Goal: Task Accomplishment & Management: Use online tool/utility

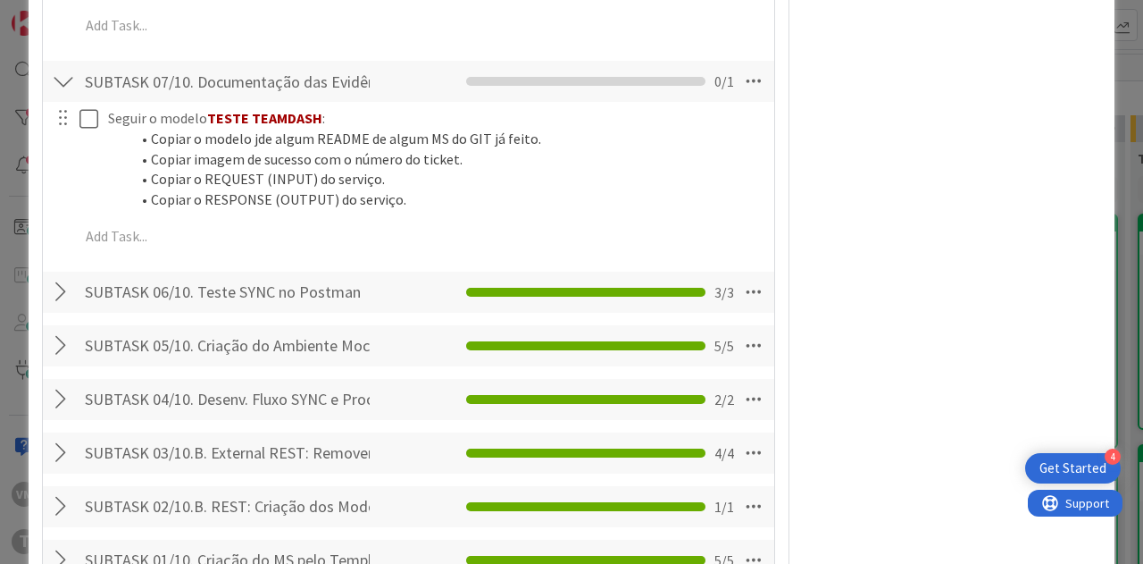
scroll to position [1697, 0]
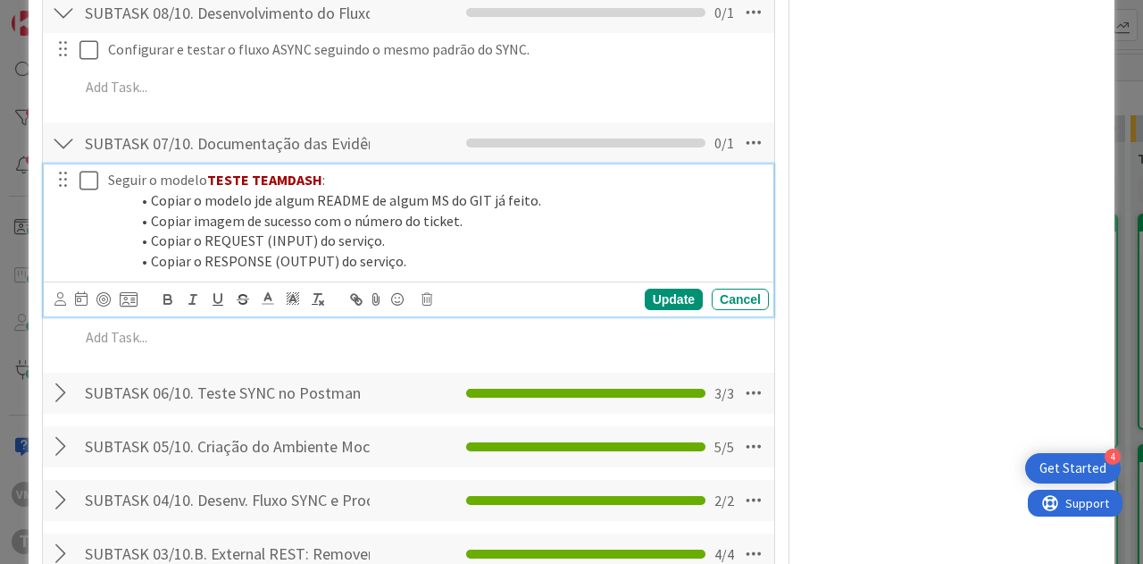
click at [86, 191] on icon at bounding box center [92, 180] width 27 height 21
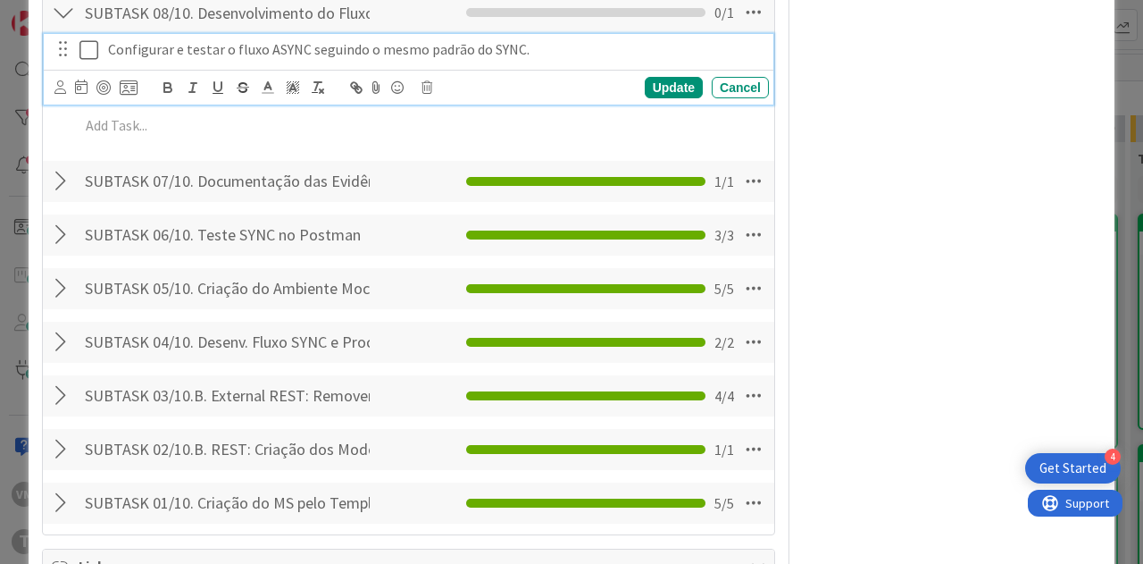
click at [84, 61] on icon at bounding box center [92, 49] width 27 height 21
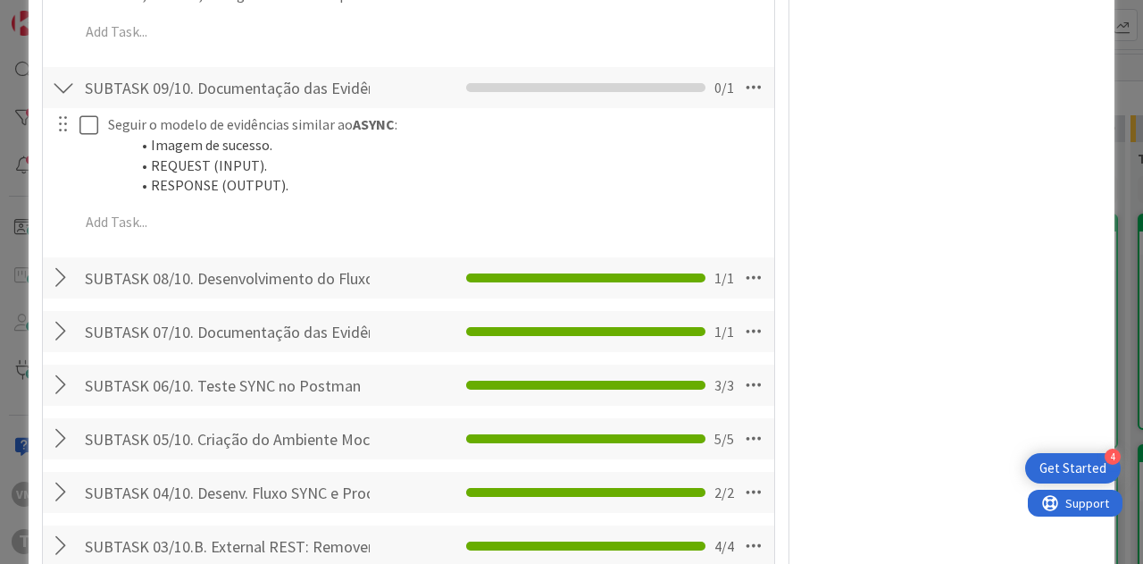
scroll to position [1429, 0]
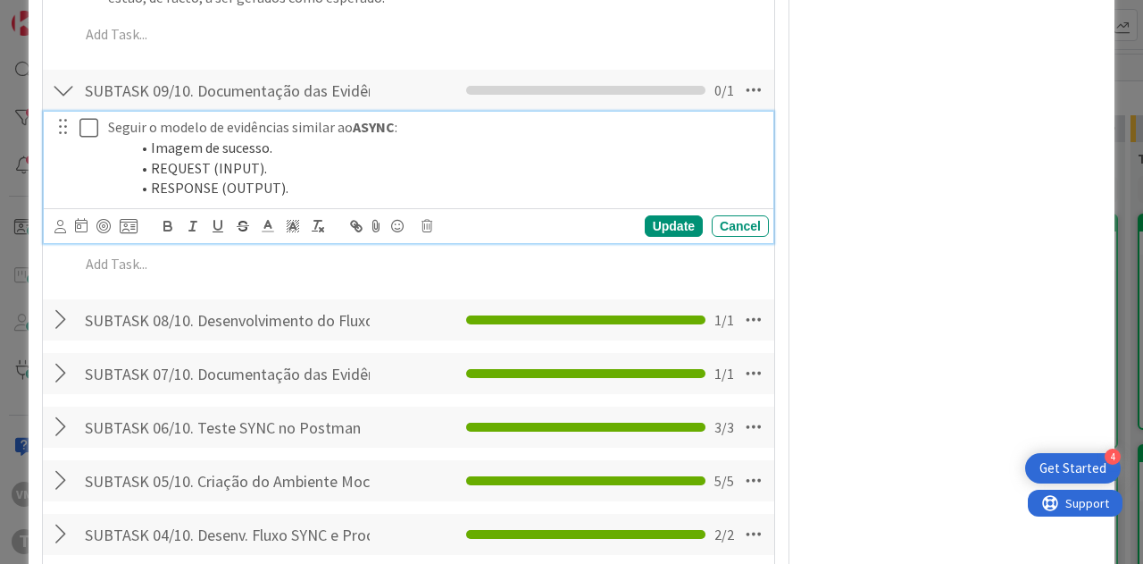
click at [85, 138] on icon at bounding box center [92, 127] width 27 height 21
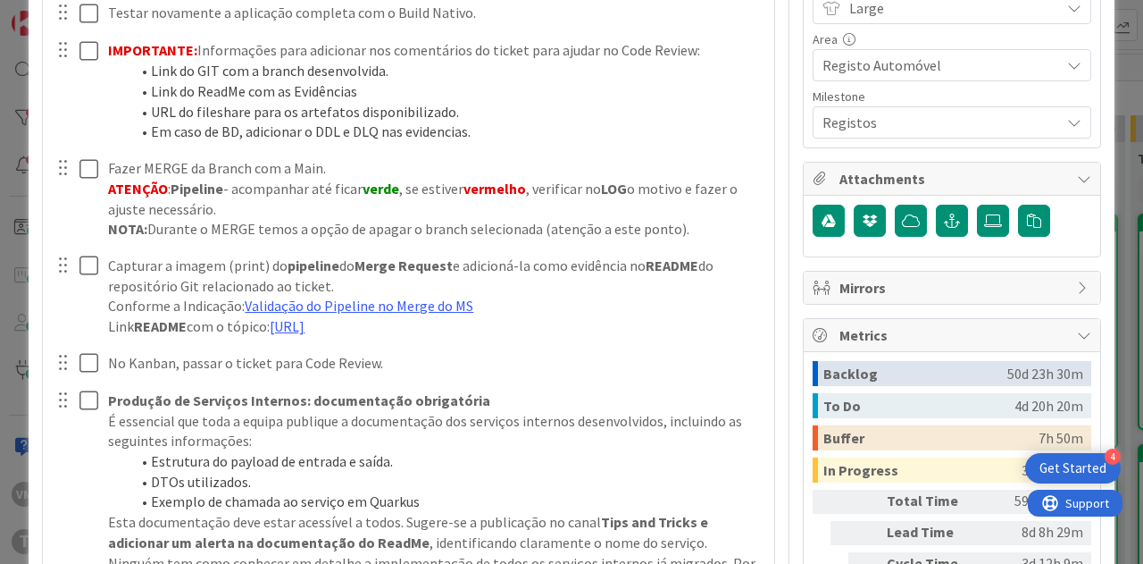
scroll to position [268, 0]
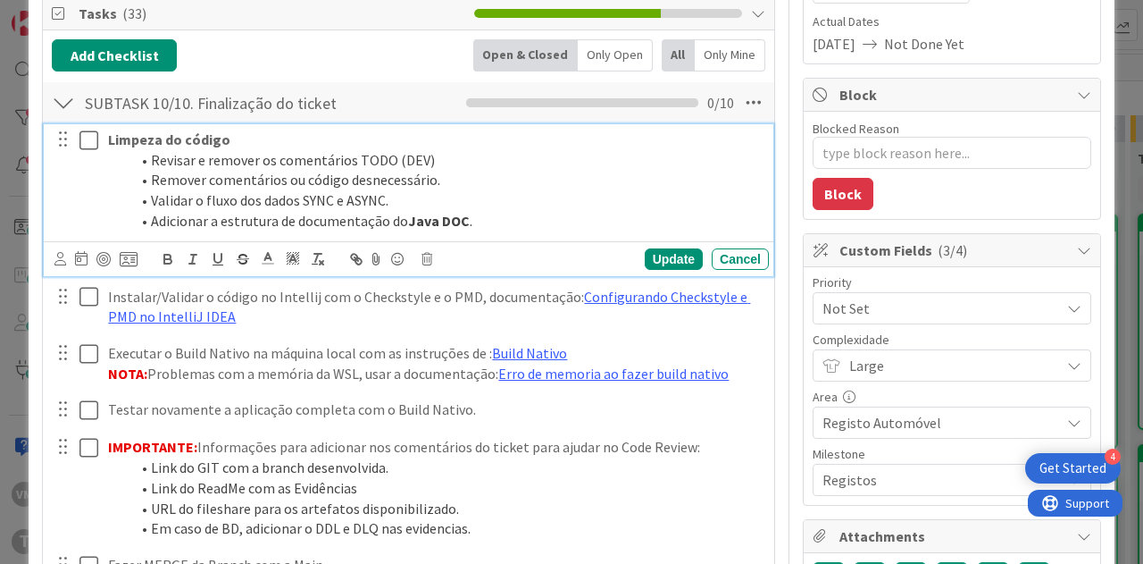
click at [91, 142] on icon at bounding box center [92, 140] width 27 height 21
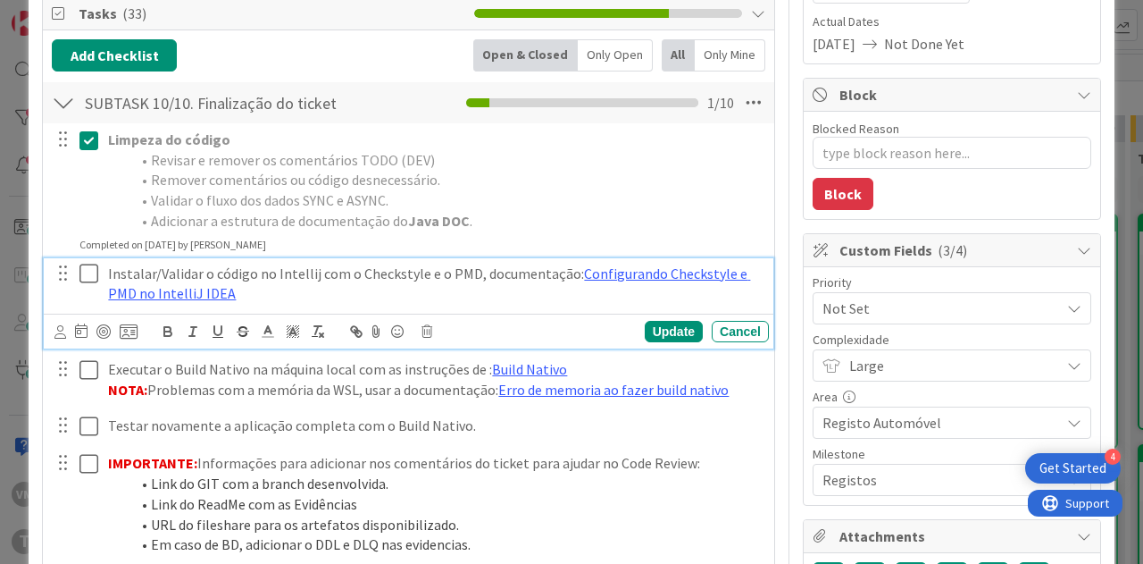
click at [91, 266] on icon at bounding box center [92, 273] width 27 height 21
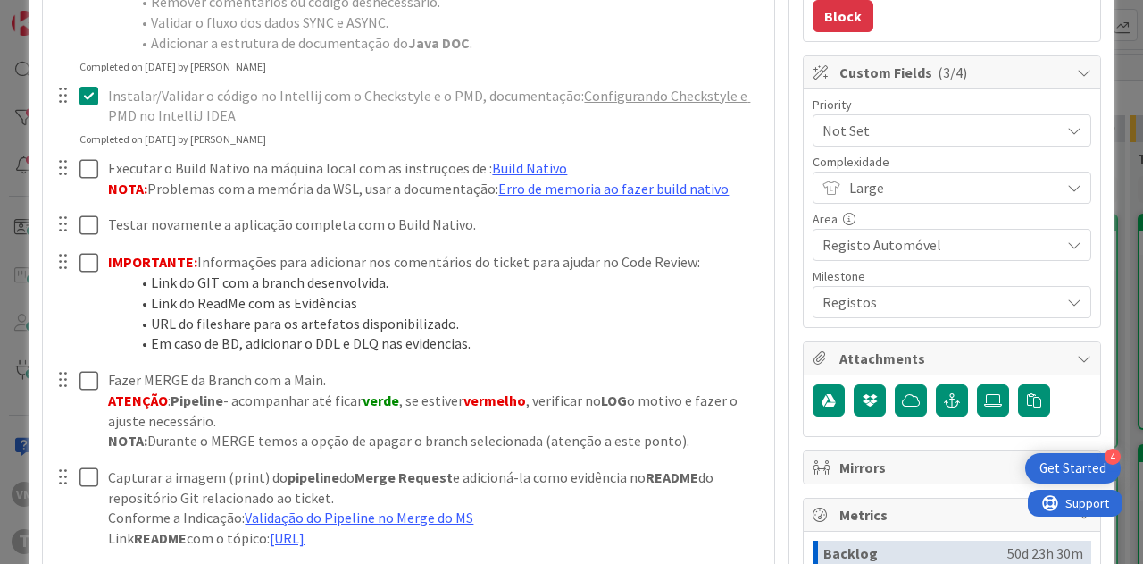
scroll to position [447, 0]
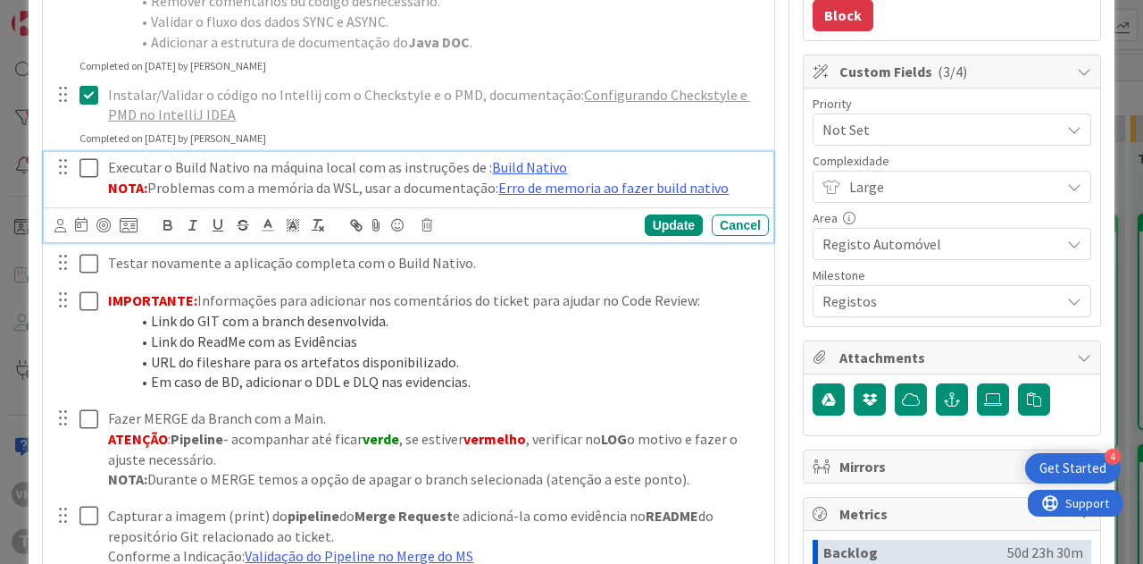
click at [79, 166] on icon at bounding box center [92, 167] width 27 height 21
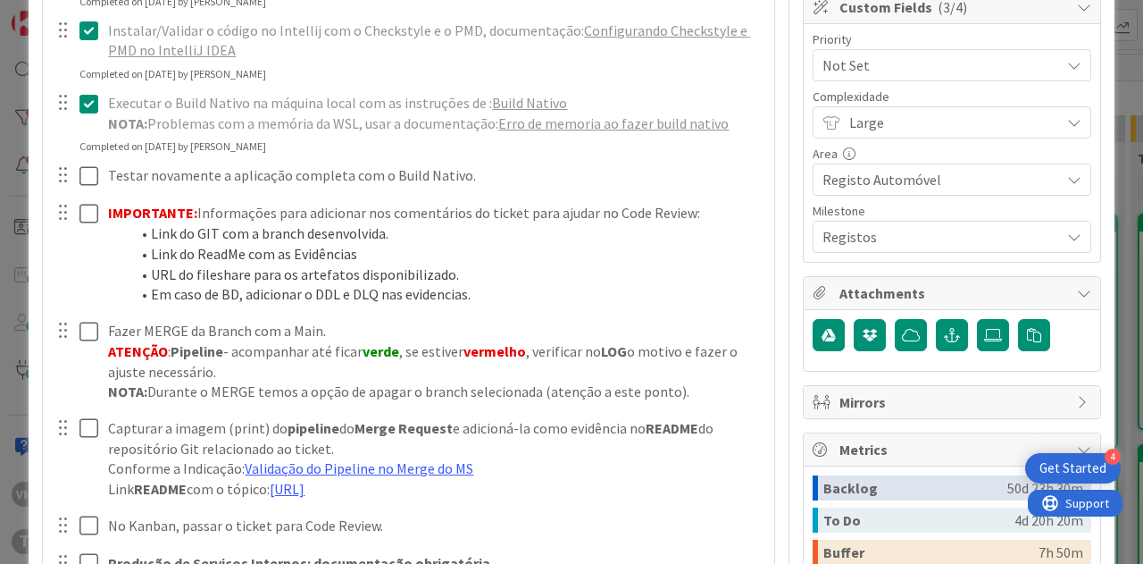
scroll to position [536, 0]
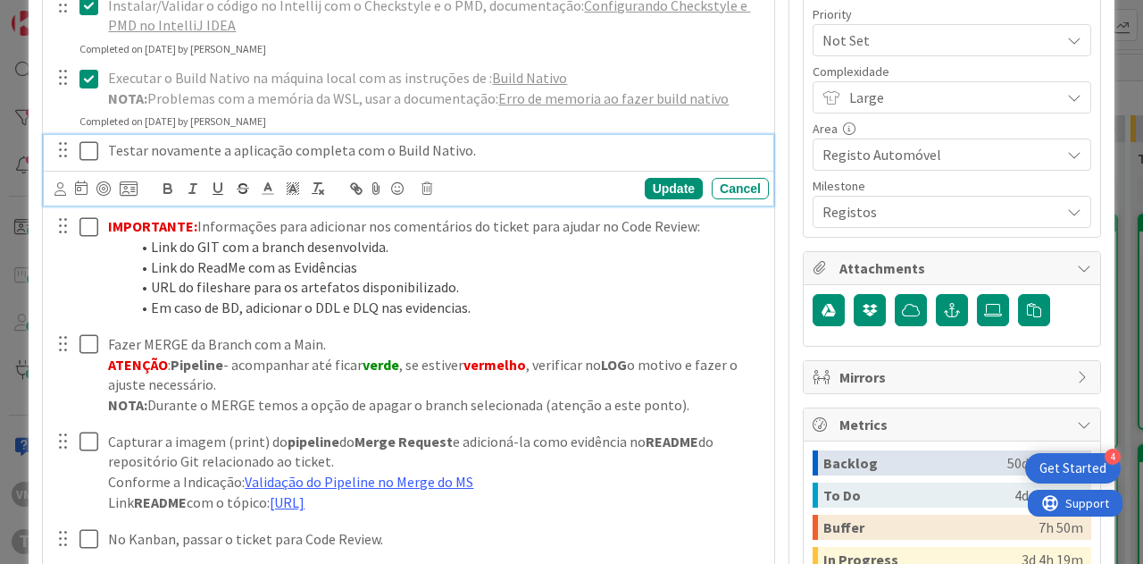
click at [91, 151] on icon at bounding box center [92, 150] width 27 height 21
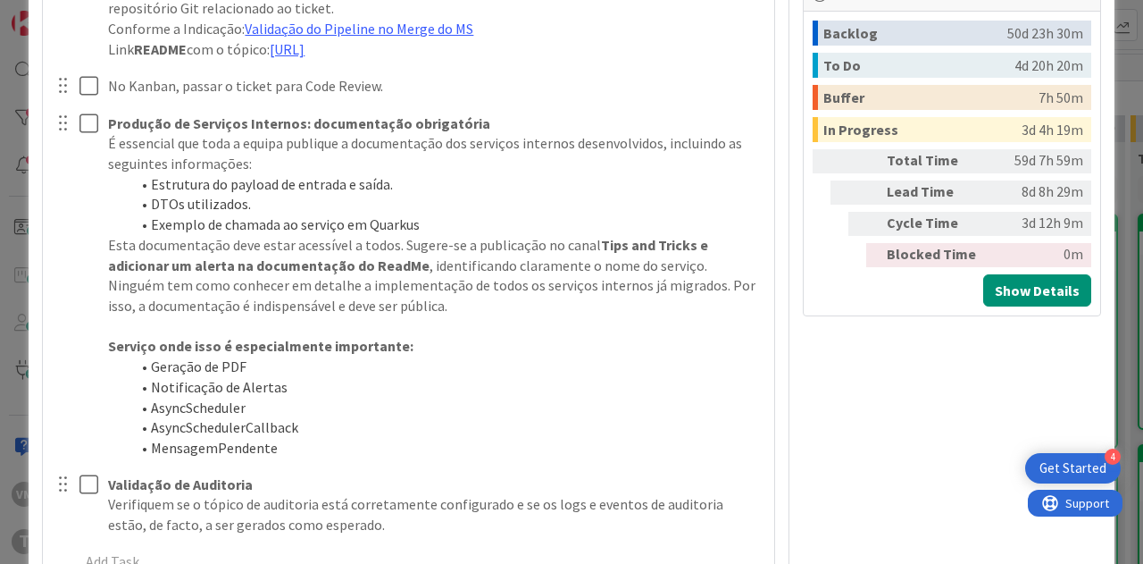
scroll to position [982, 0]
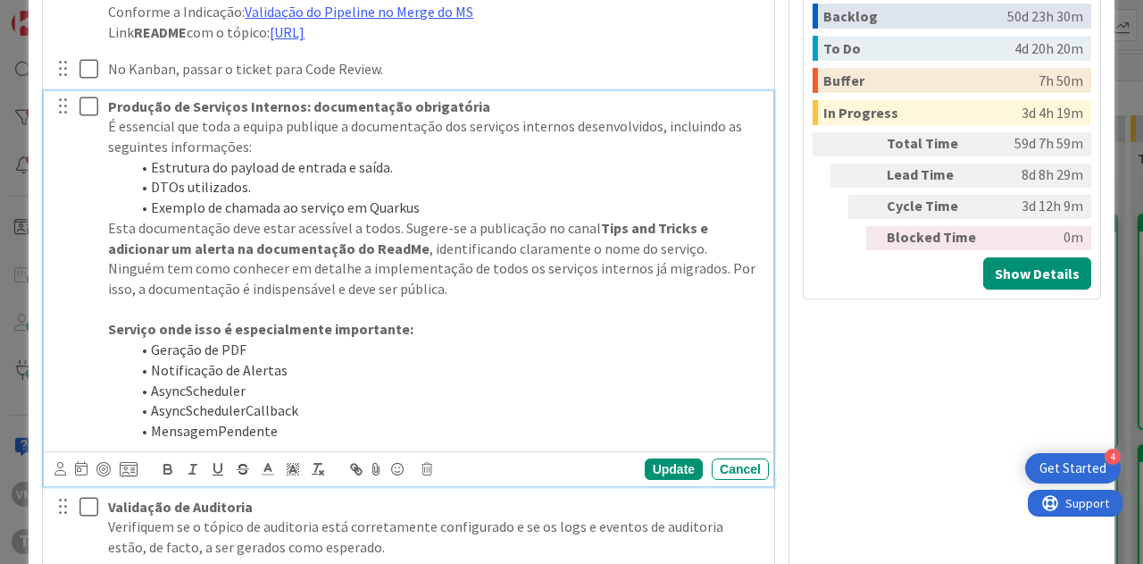
click at [89, 117] on icon at bounding box center [92, 106] width 27 height 21
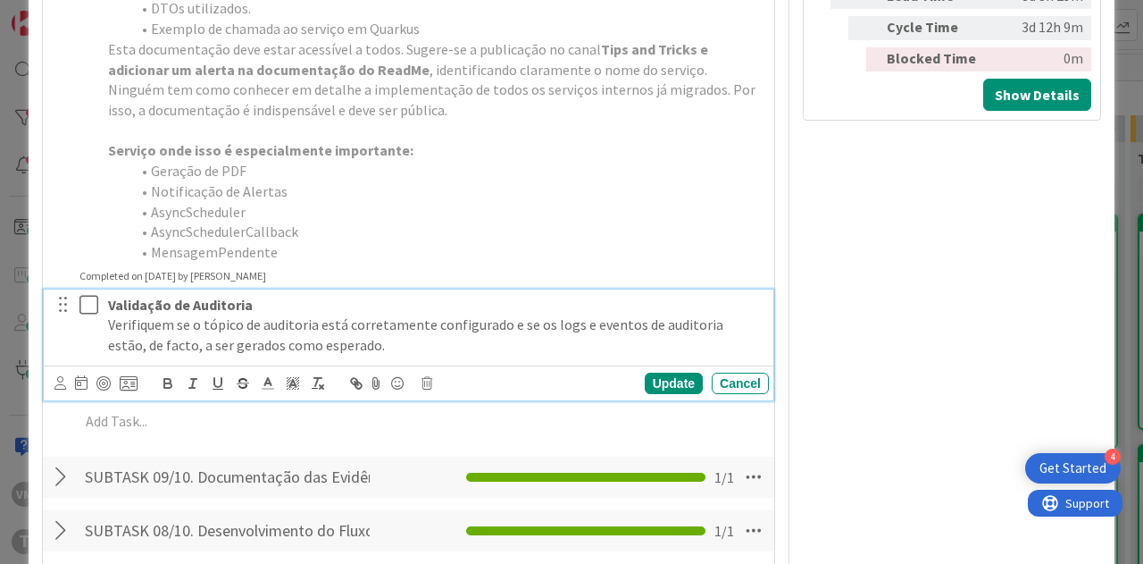
click at [85, 315] on icon at bounding box center [92, 304] width 27 height 21
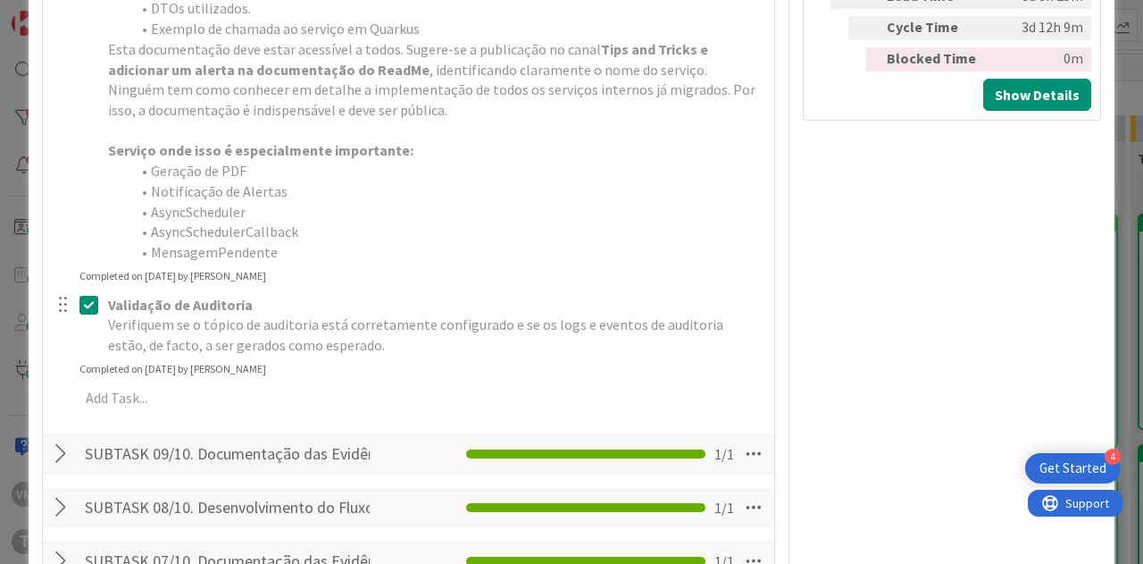
type textarea "x"
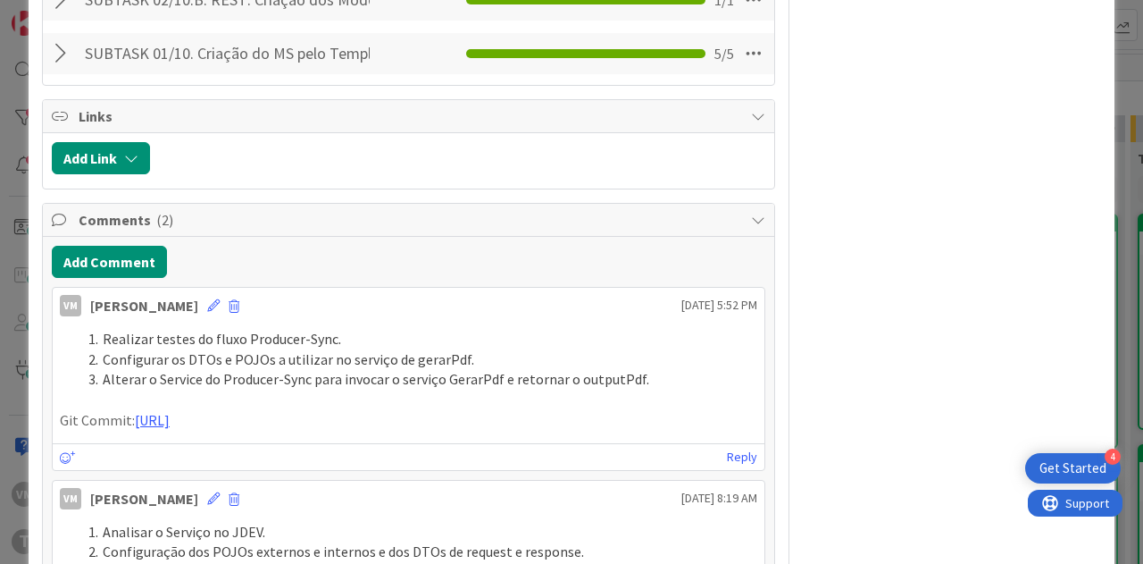
scroll to position [2143, 0]
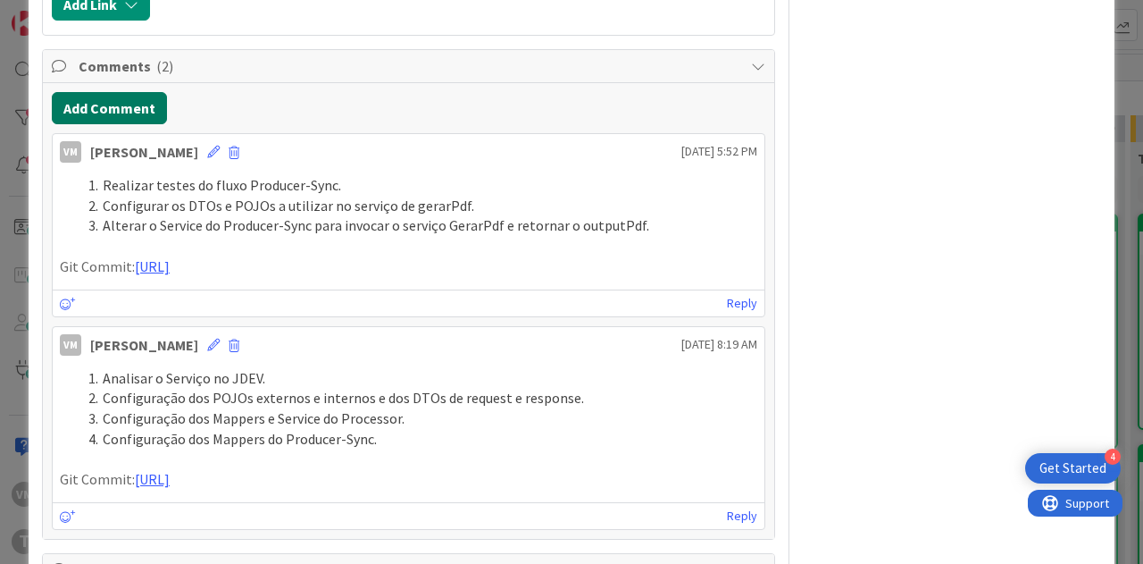
click at [112, 124] on button "Add Comment" at bounding box center [109, 108] width 115 height 32
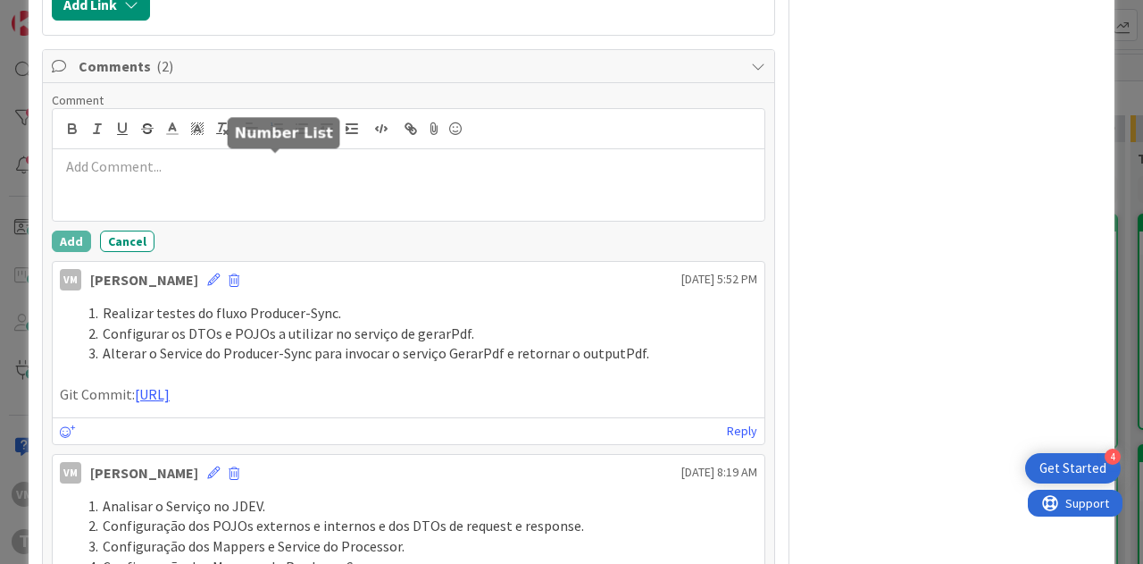
click at [275, 137] on icon "button" at bounding box center [277, 129] width 16 height 16
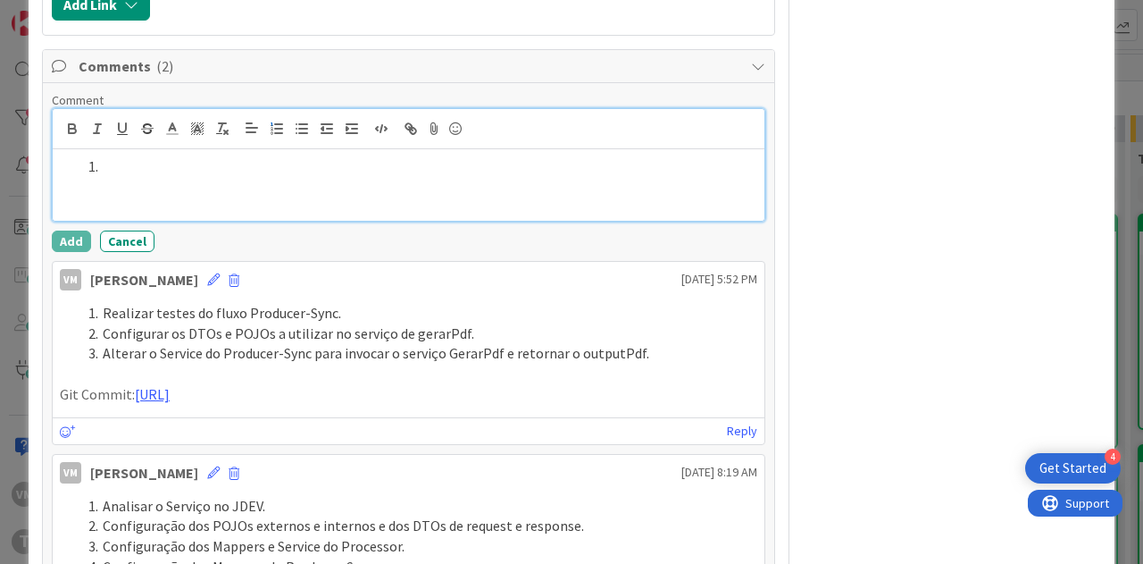
click at [336, 216] on div at bounding box center [409, 184] width 712 height 71
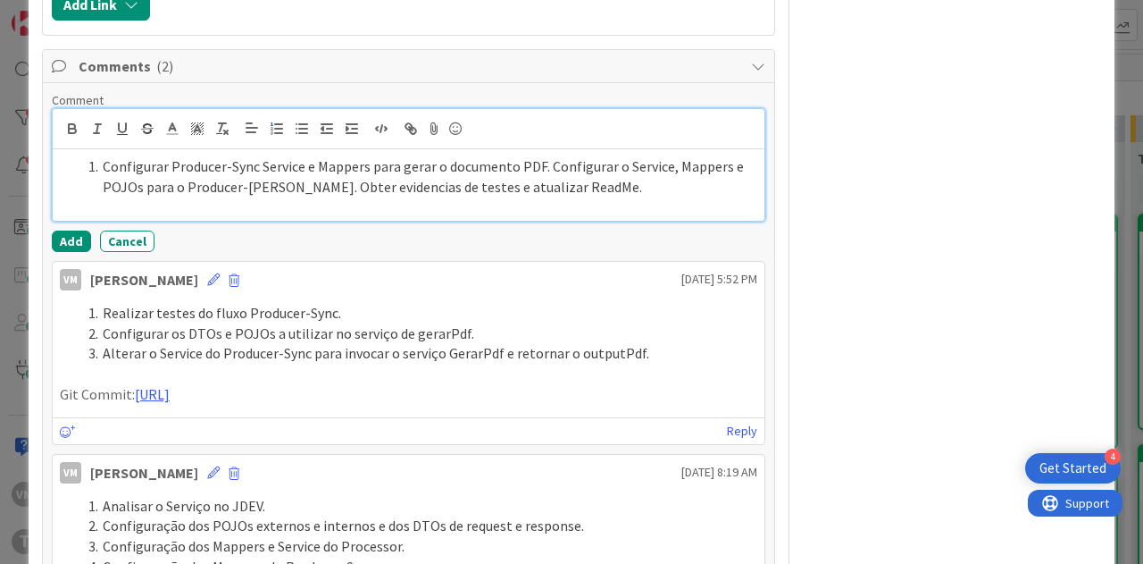
click at [541, 196] on li "Configurar Producer-Sync Service e Mappers para gerar o documento PDF. Configur…" at bounding box center [419, 176] width 676 height 40
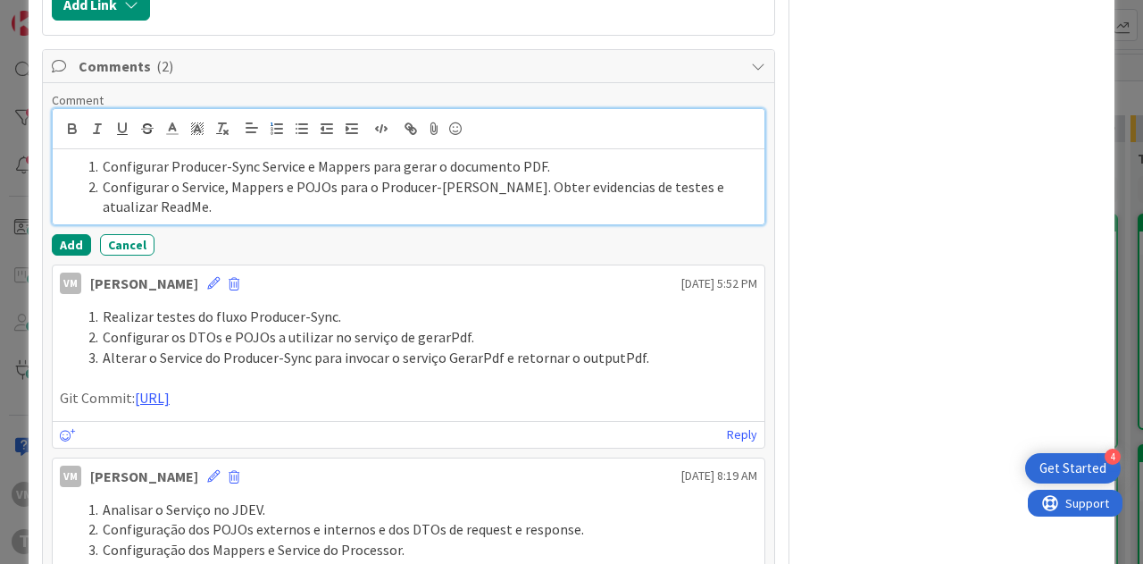
click at [475, 217] on li "Configurar o Service, Mappers e POJOs para o Producer-Async. Obter evidencias d…" at bounding box center [419, 197] width 676 height 40
click at [514, 217] on li "Obter evidencias de testes e atualizar ReadMe." at bounding box center [419, 206] width 676 height 21
click at [519, 197] on li "Configurar o Service, Mappers e POJOs para o Producer-Async." at bounding box center [419, 187] width 676 height 21
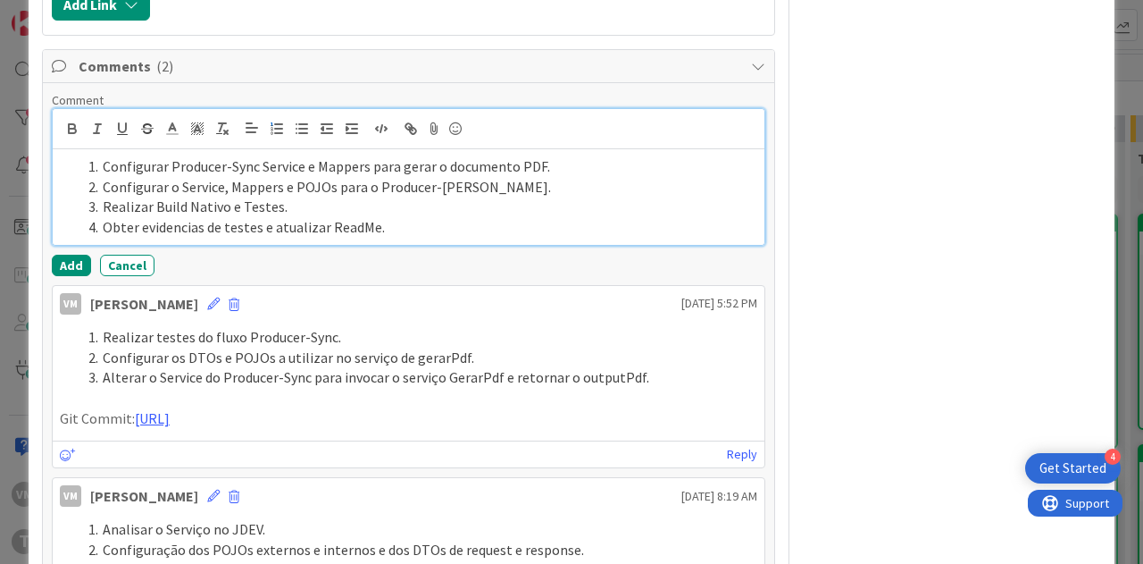
click at [155, 238] on li "Obter evidencias de testes e atualizar ReadMe." at bounding box center [419, 227] width 676 height 21
click at [390, 238] on li "Obter evidências de testes e atualizar ReadMe." at bounding box center [419, 227] width 676 height 21
click at [255, 238] on li "Obter evidências de testes e atualizar ReadMe." at bounding box center [419, 227] width 676 height 21
click at [407, 238] on li "Obter evidências de teste e atualizar ReadMe." at bounding box center [419, 227] width 676 height 21
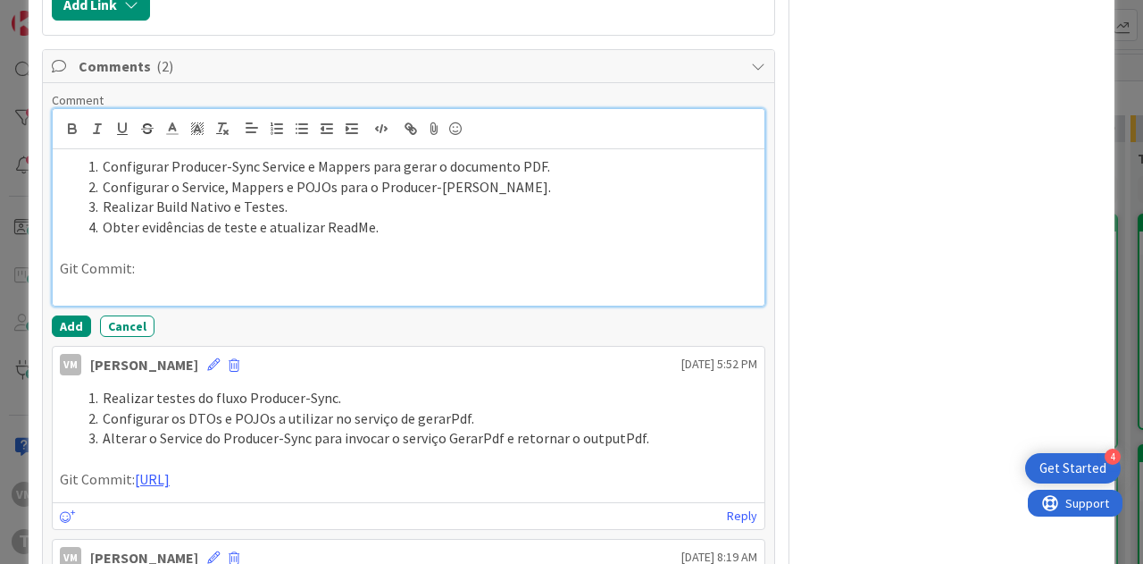
click at [121, 298] on p at bounding box center [409, 288] width 698 height 21
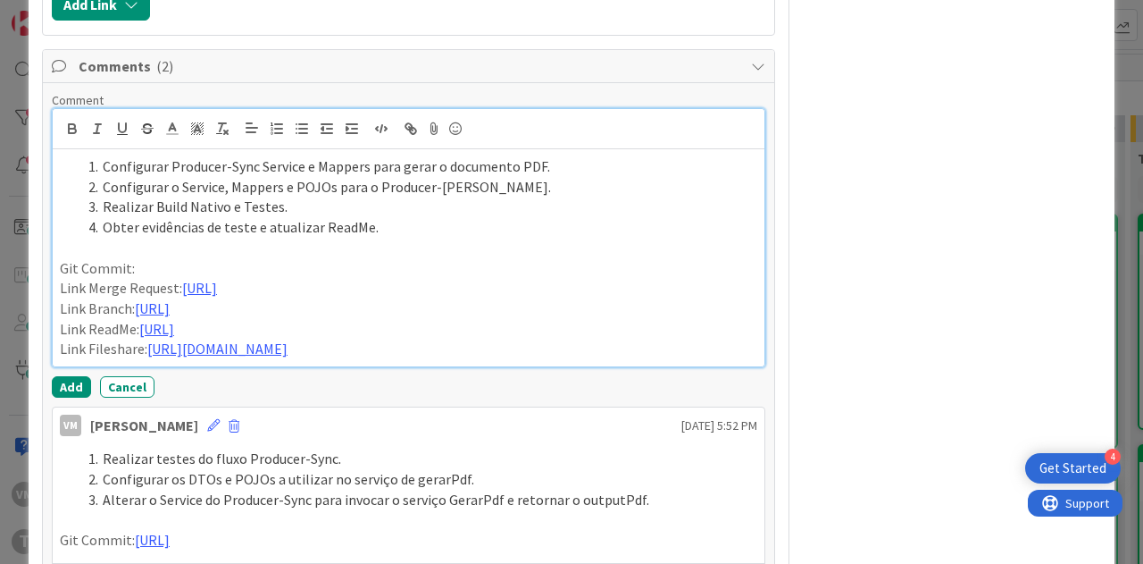
click at [735, 298] on p "Link Merge Request: https://gitlab.apps.ktools.justica.local/naspp/esb/apps/reg…" at bounding box center [409, 288] width 698 height 21
drag, startPoint x: 239, startPoint y: 387, endPoint x: 245, endPoint y: 348, distance: 38.8
click at [245, 319] on p "Link Branch: https://gitlab.apps.ktools.justica.local/naspp/esb/apps/reg/wsraob…" at bounding box center [409, 308] width 698 height 21
drag, startPoint x: 310, startPoint y: 405, endPoint x: 309, endPoint y: 371, distance: 33.9
click at [309, 339] on p "Link ReadMe: https://gitlab.apps.ktools.justica.local/naspp/esb/apps/reg/wsraob…" at bounding box center [409, 329] width 698 height 21
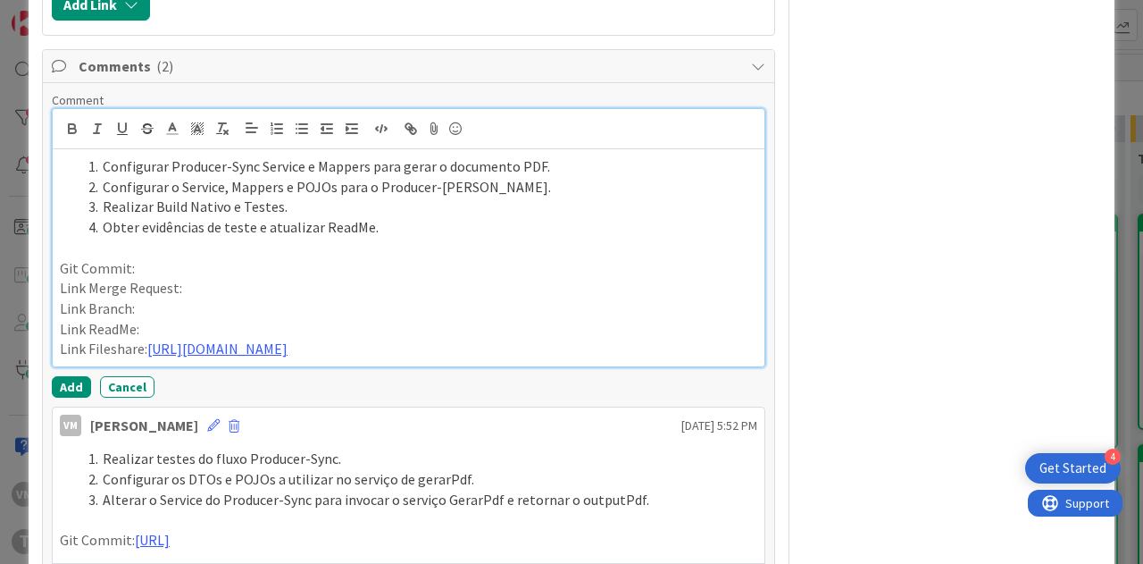
drag, startPoint x: 276, startPoint y: 445, endPoint x: 278, endPoint y: 388, distance: 57.2
click at [278, 359] on p "Link Fileshare: https://timestamp.sharepoint.com/:f:/r/sites/fileshare/Document…" at bounding box center [409, 348] width 698 height 21
click at [174, 359] on p "Link Fileshare:" at bounding box center [409, 348] width 698 height 21
click at [243, 359] on p "Link Fileshare: https://timestamp.sharepoint.com/:f:/r/sites/fileshare/Document…" at bounding box center [409, 348] width 698 height 21
click at [241, 339] on p "Link ReadMe:" at bounding box center [409, 329] width 698 height 21
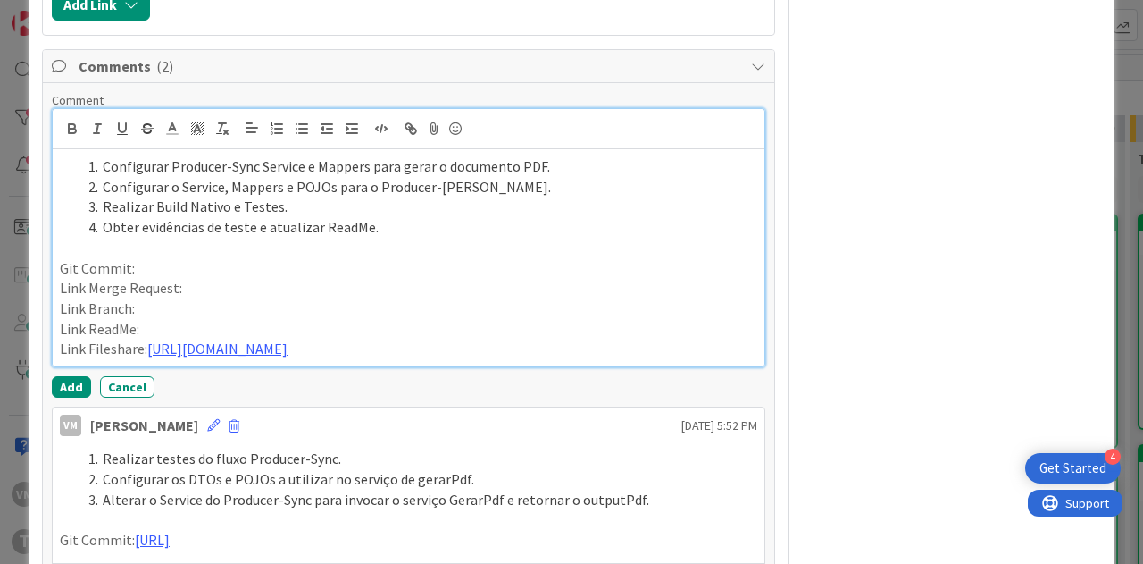
click at [201, 298] on p "Link Merge Request:" at bounding box center [409, 288] width 698 height 21
click at [173, 319] on p "Link Branch:" at bounding box center [409, 308] width 698 height 21
click at [179, 319] on p "Link Branch:" at bounding box center [409, 308] width 698 height 21
click at [159, 339] on p "Link ReadMe:" at bounding box center [409, 329] width 698 height 21
click at [142, 339] on p "Link ReadMe:" at bounding box center [409, 329] width 698 height 21
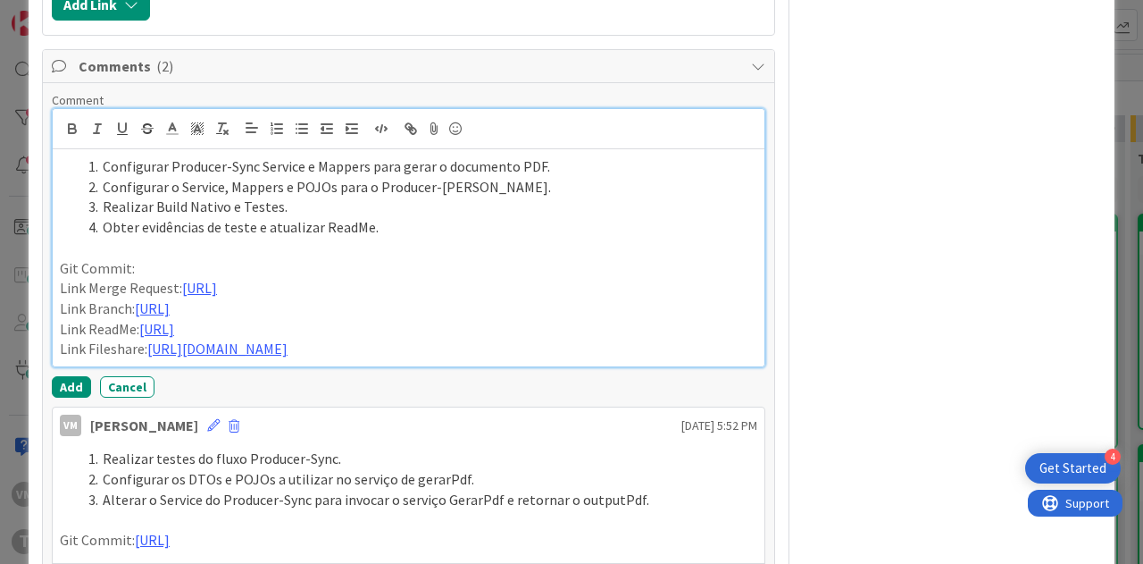
click at [154, 279] on p "Git Commit:" at bounding box center [409, 268] width 698 height 21
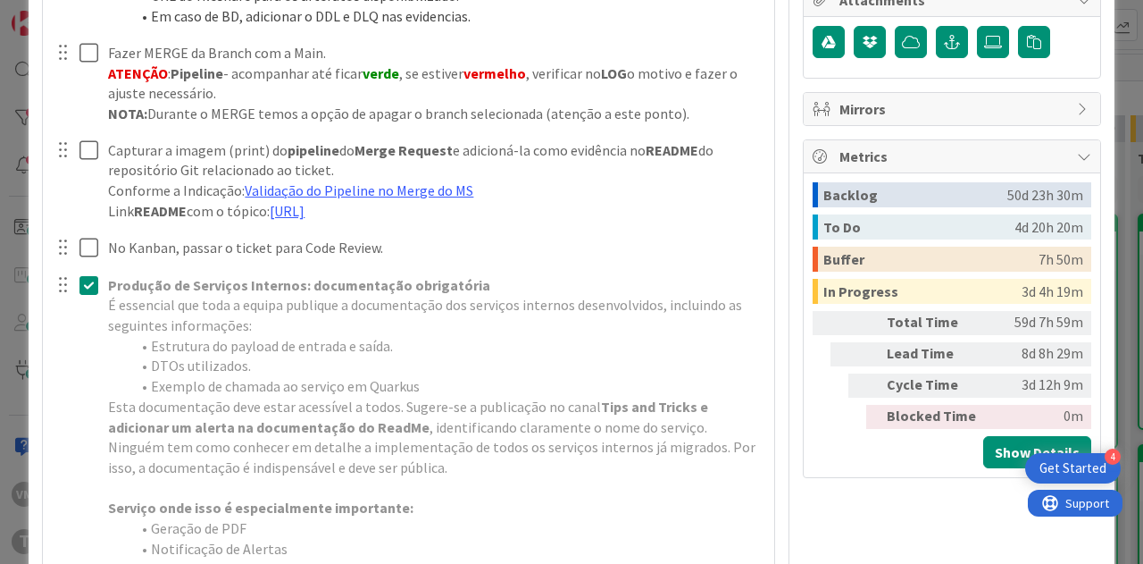
scroll to position [625, 0]
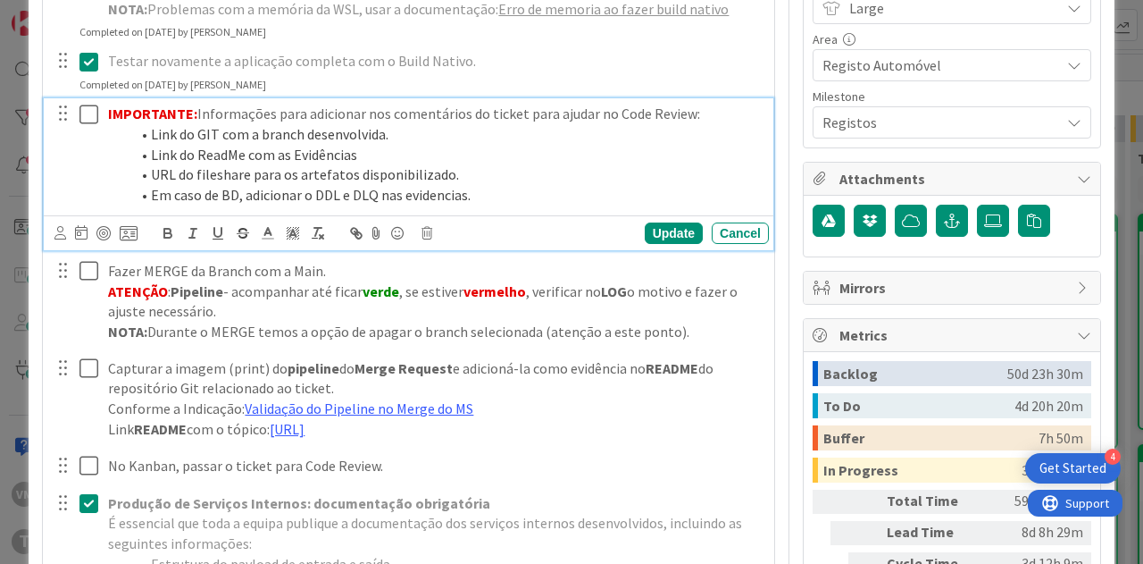
click at [88, 111] on icon at bounding box center [92, 114] width 27 height 21
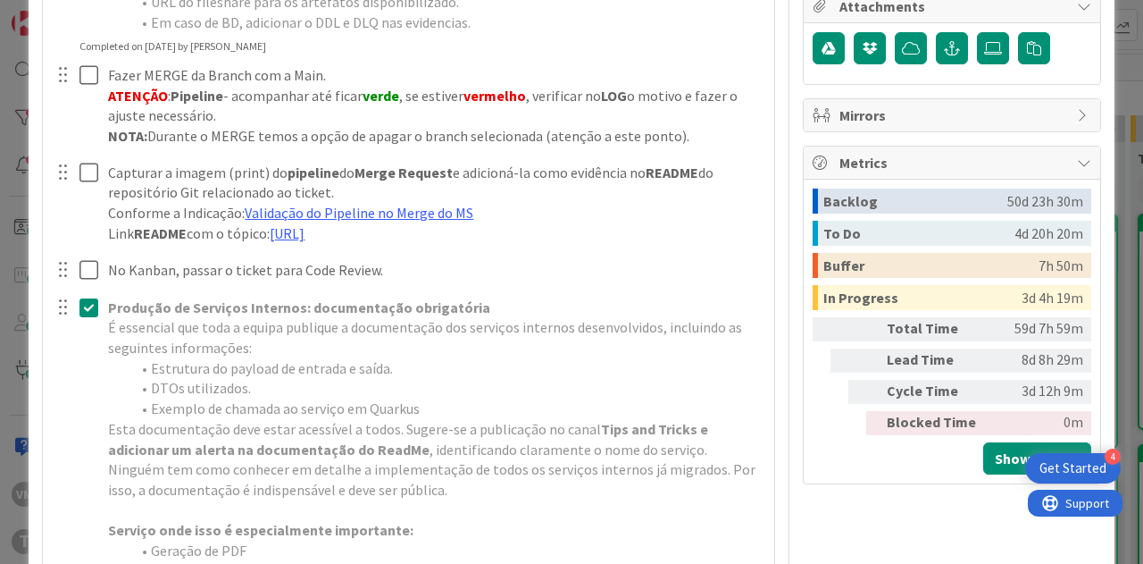
scroll to position [804, 0]
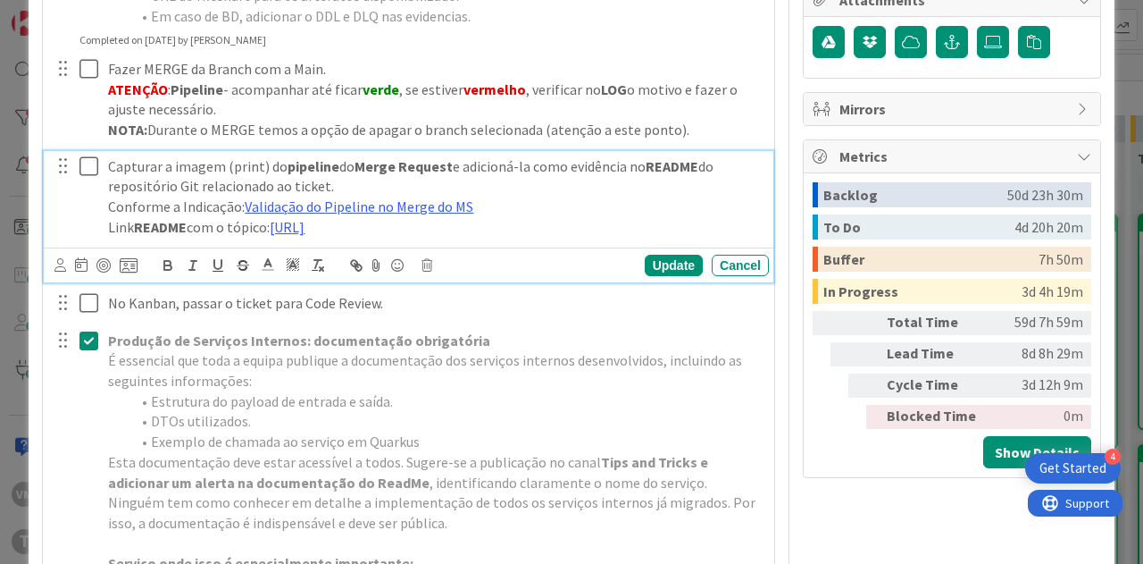
click at [80, 158] on icon at bounding box center [92, 165] width 27 height 21
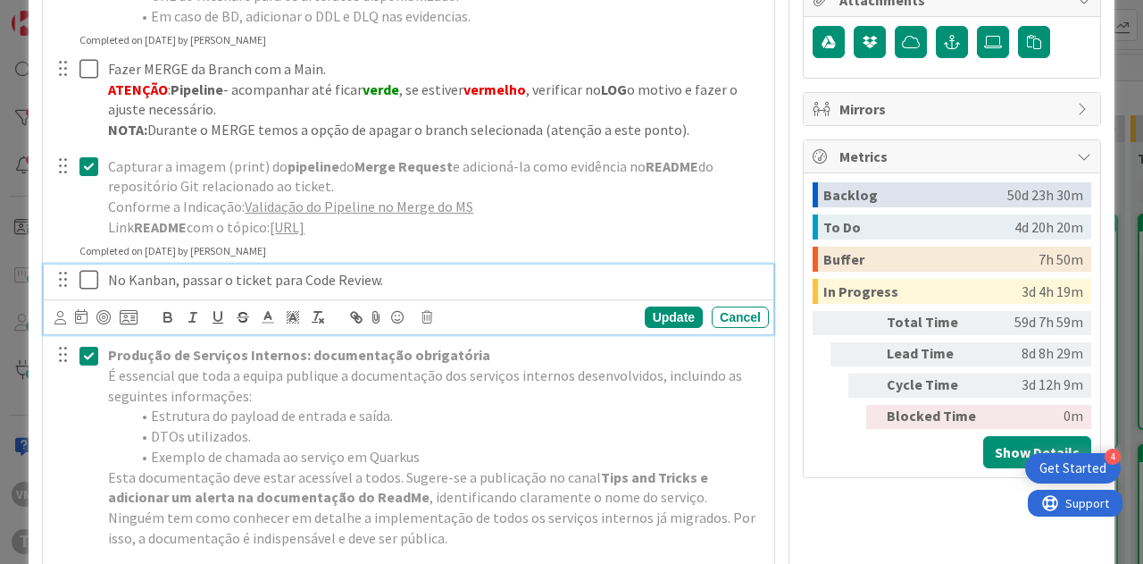
click at [96, 290] on icon at bounding box center [92, 279] width 27 height 21
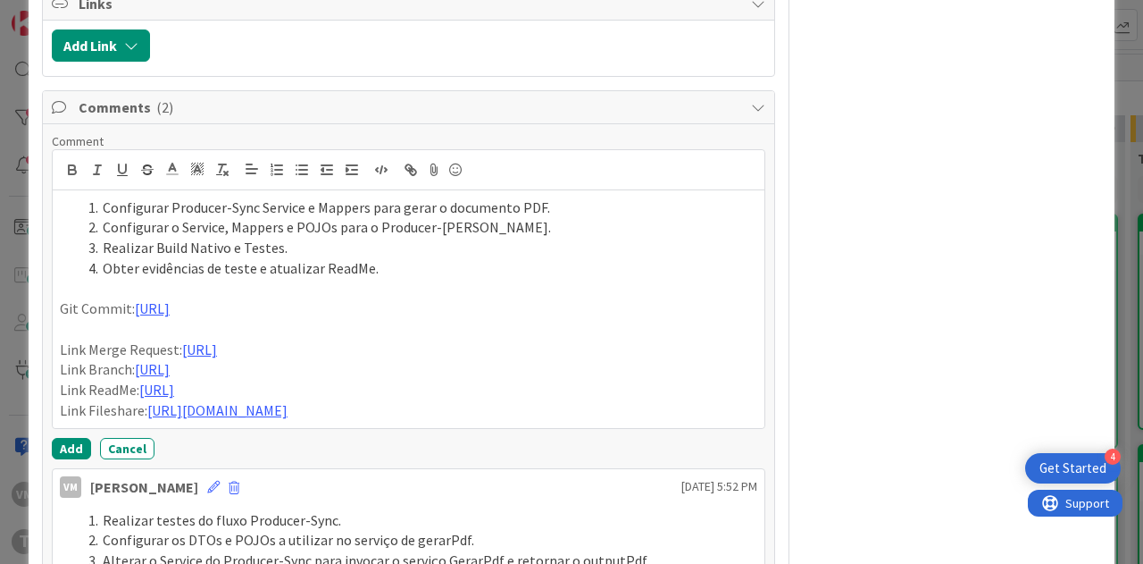
scroll to position [2143, 0]
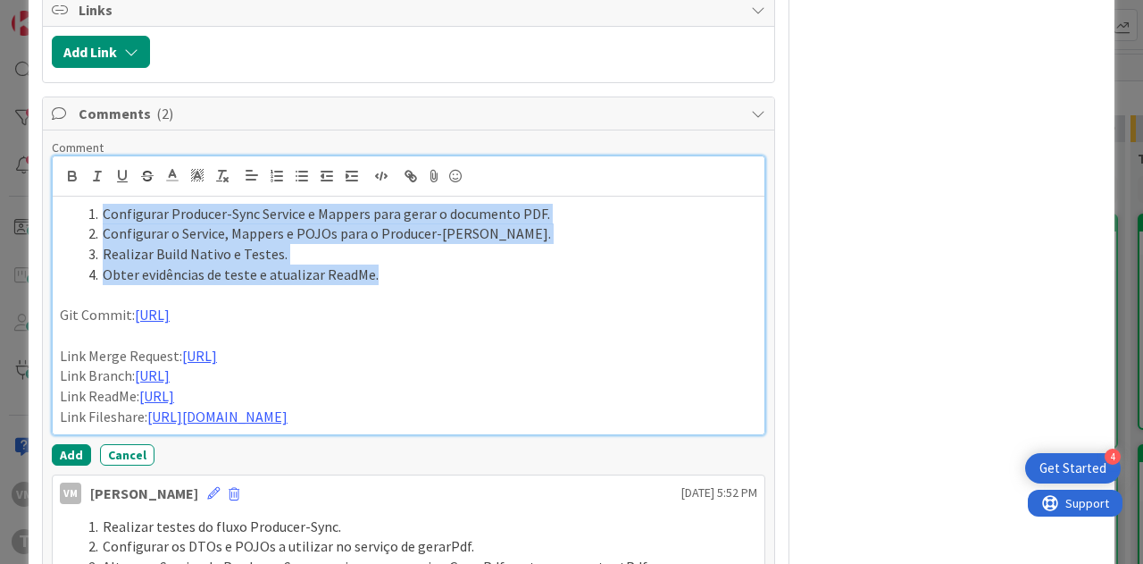
drag, startPoint x: 397, startPoint y: 315, endPoint x: 95, endPoint y: 240, distance: 311.1
click at [95, 240] on ol "Configurar Producer-Sync Service e Mappers para gerar o documento PDF. Configur…" at bounding box center [409, 244] width 698 height 81
copy ol "Configurar Producer-Sync Service e Mappers para gerar o documento PDF. Configur…"
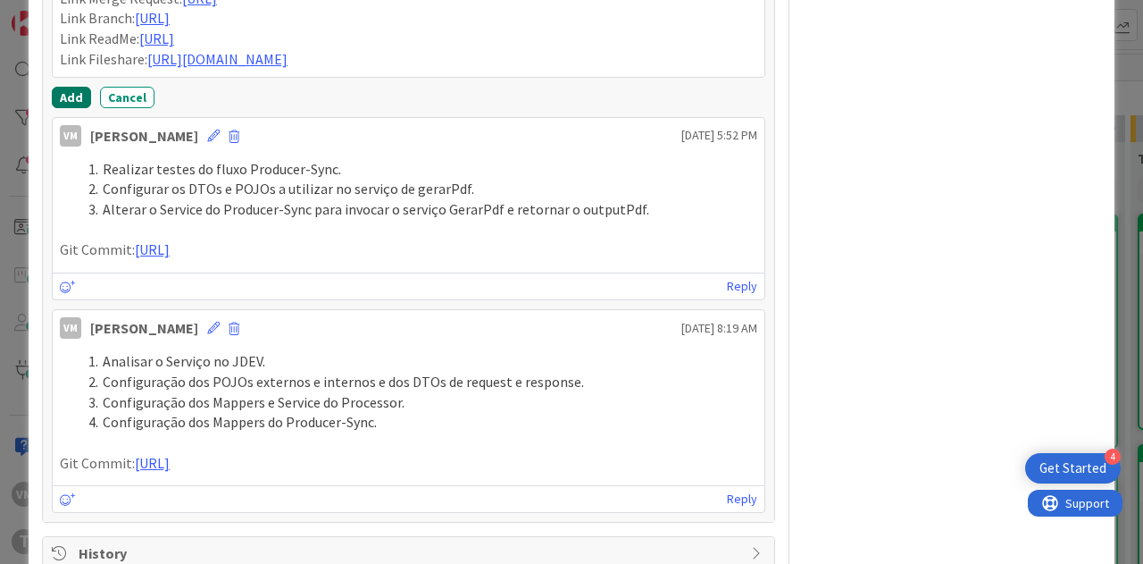
click at [74, 108] on button "Add" at bounding box center [71, 97] width 39 height 21
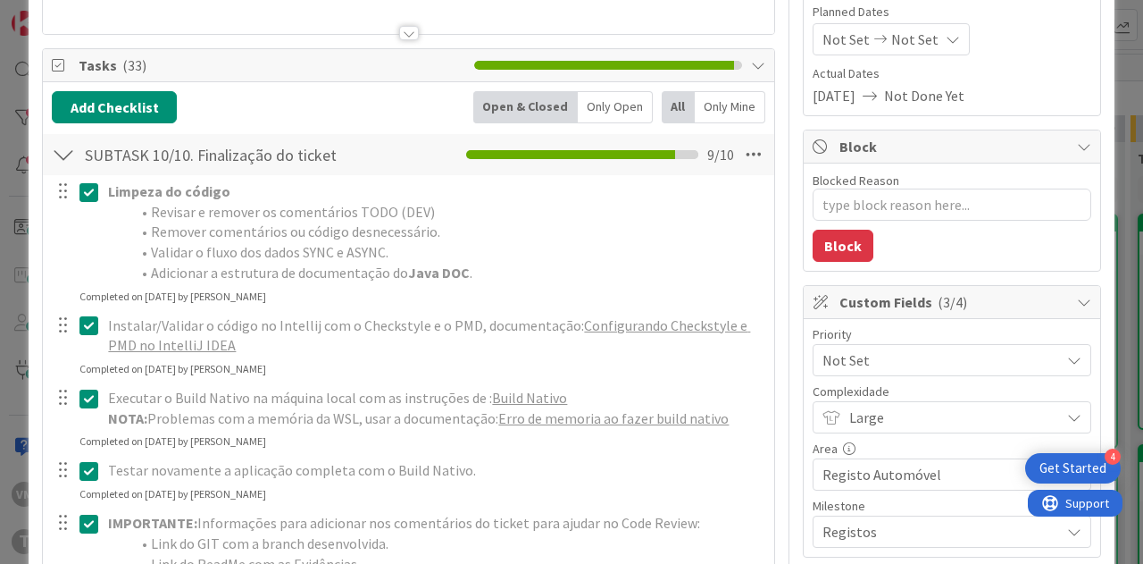
scroll to position [361, 0]
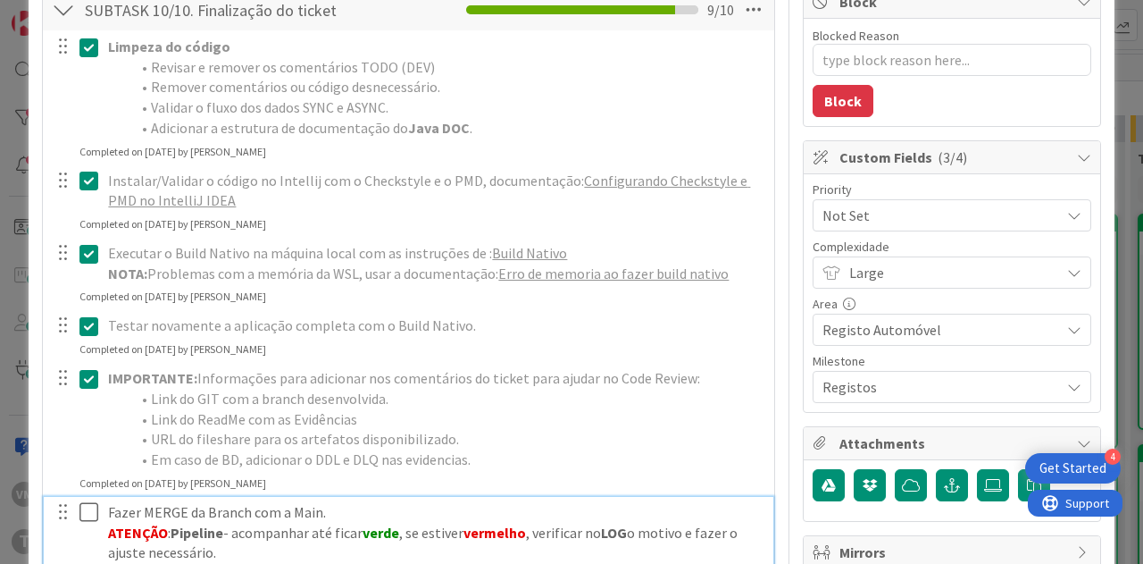
click at [86, 508] on icon at bounding box center [92, 511] width 27 height 21
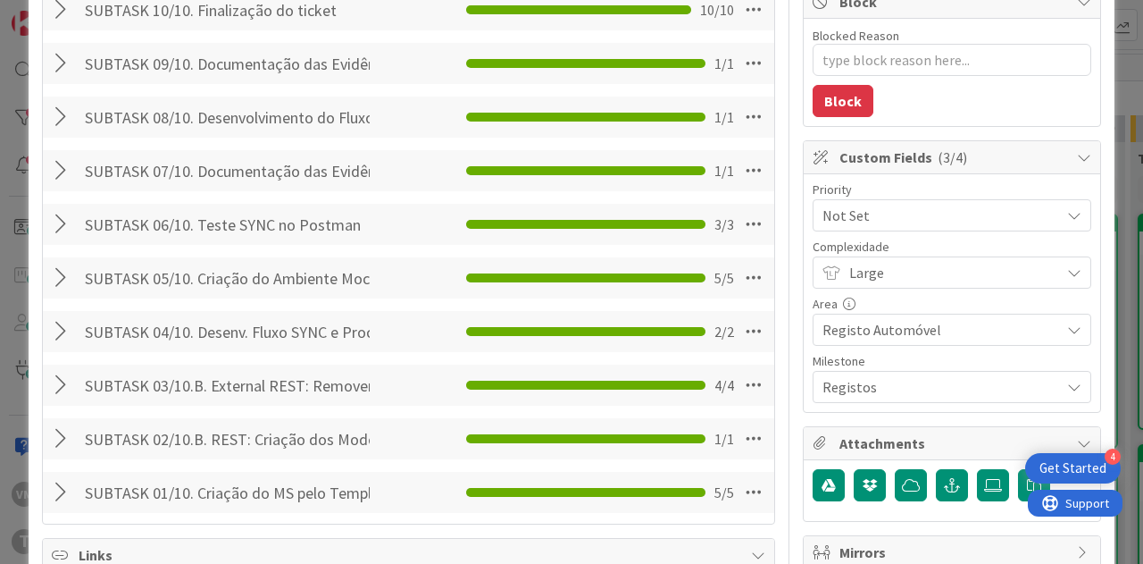
scroll to position [0, 0]
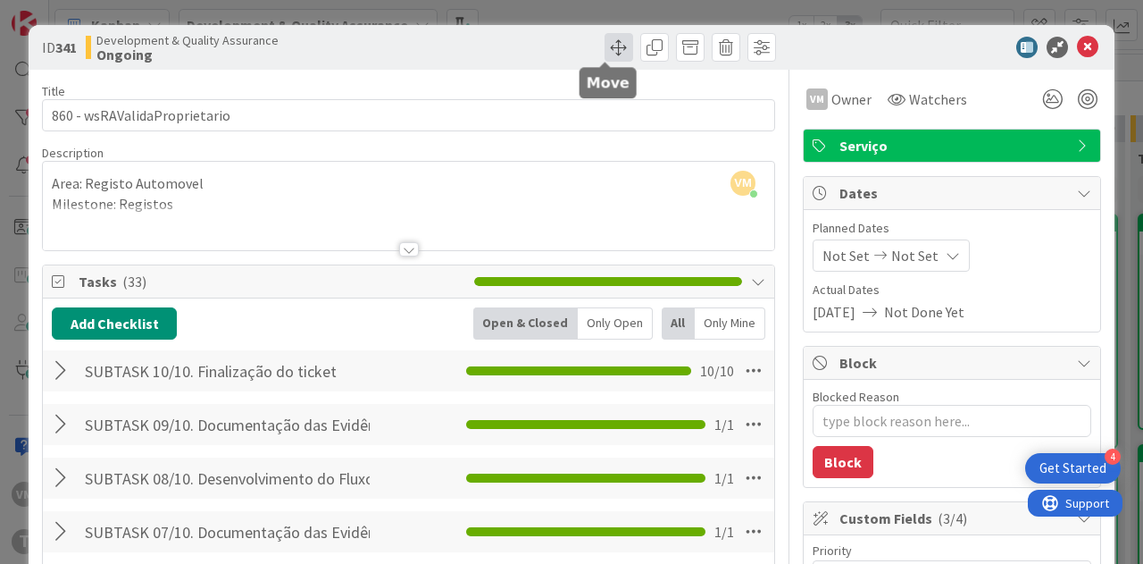
click at [606, 56] on span at bounding box center [619, 47] width 29 height 29
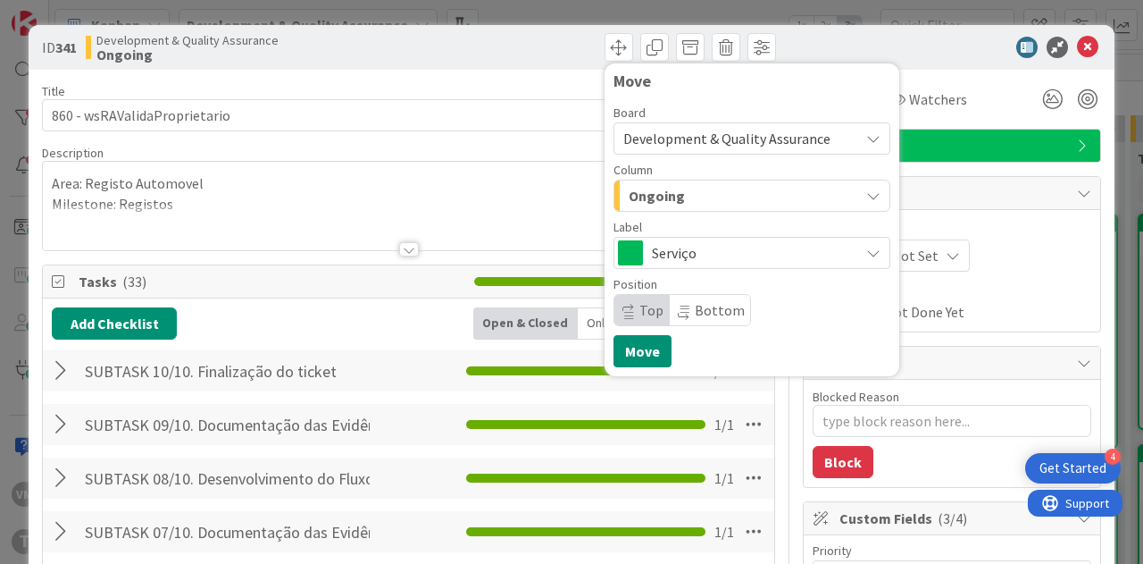
click at [698, 196] on div "Ongoing" at bounding box center [741, 195] width 235 height 29
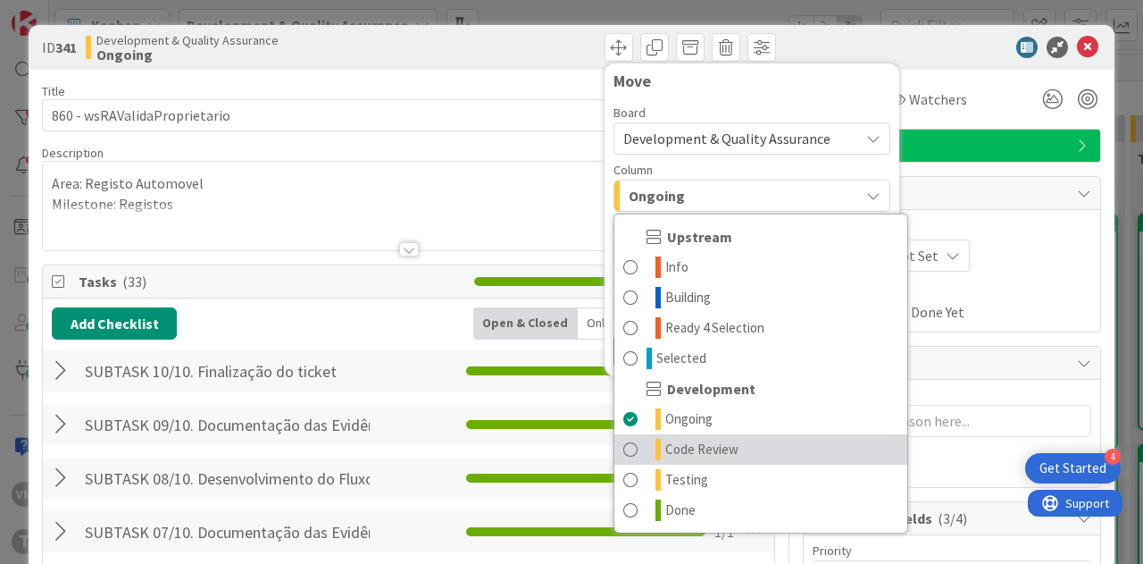
click at [665, 444] on span "Code Review" at bounding box center [701, 449] width 73 height 21
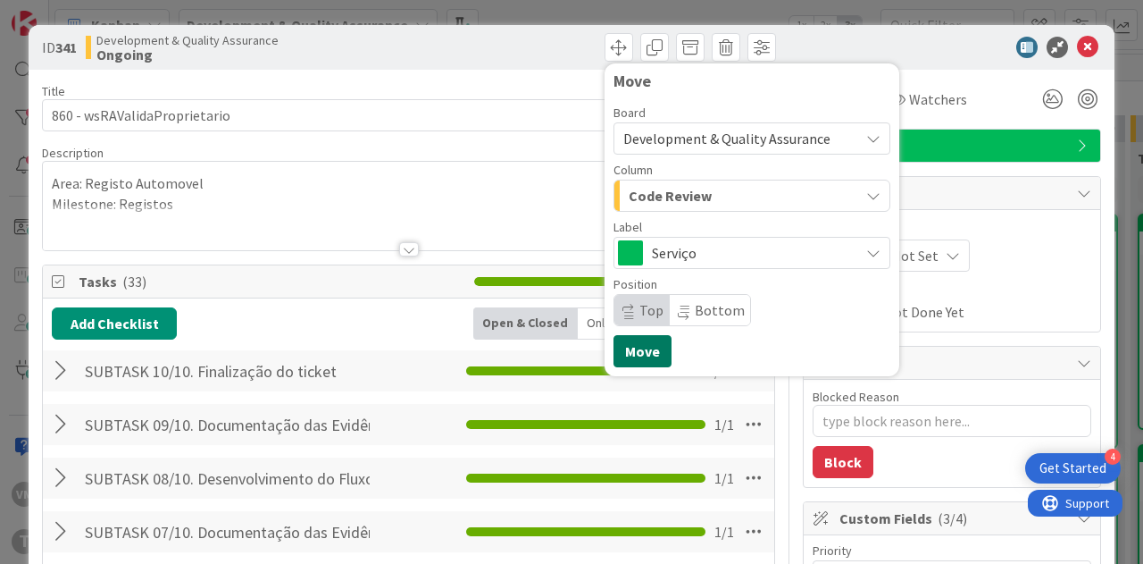
click at [632, 349] on button "Move" at bounding box center [643, 351] width 58 height 32
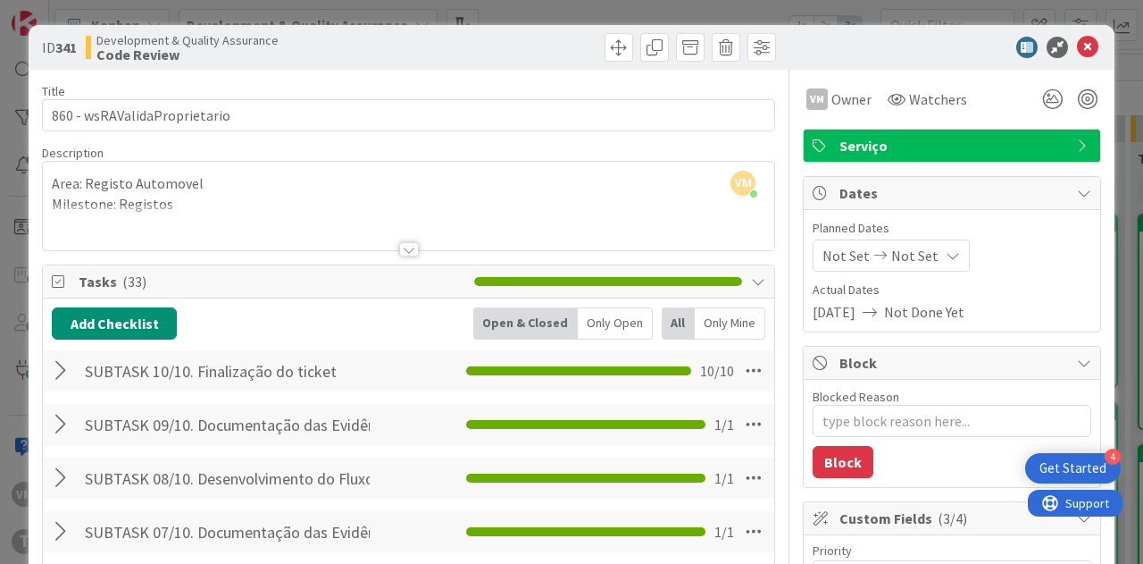
type textarea "x"
click at [1081, 44] on icon at bounding box center [1087, 47] width 21 height 21
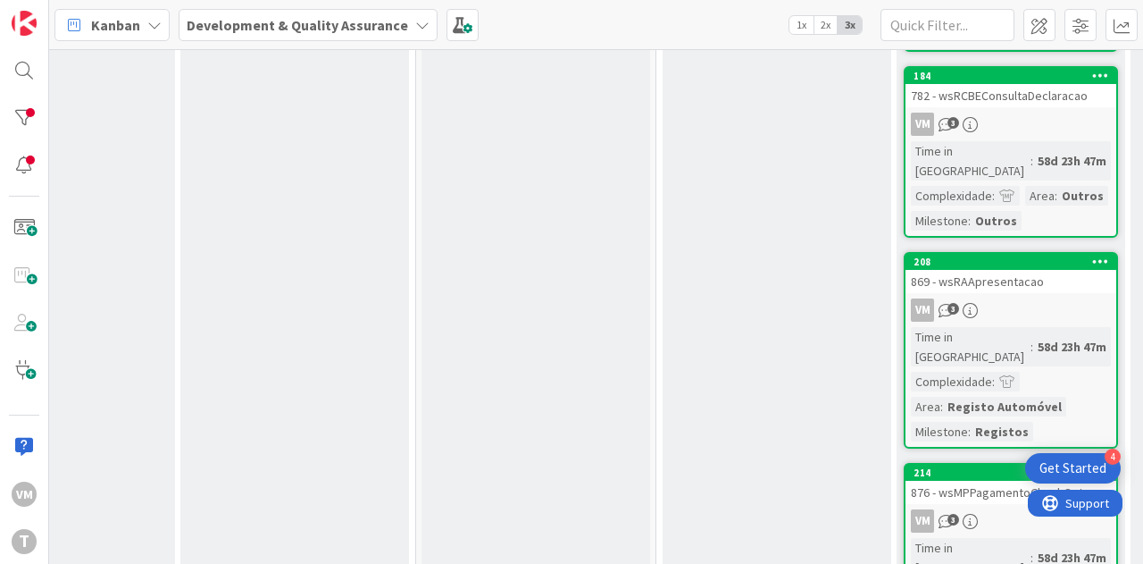
scroll to position [1324, 350]
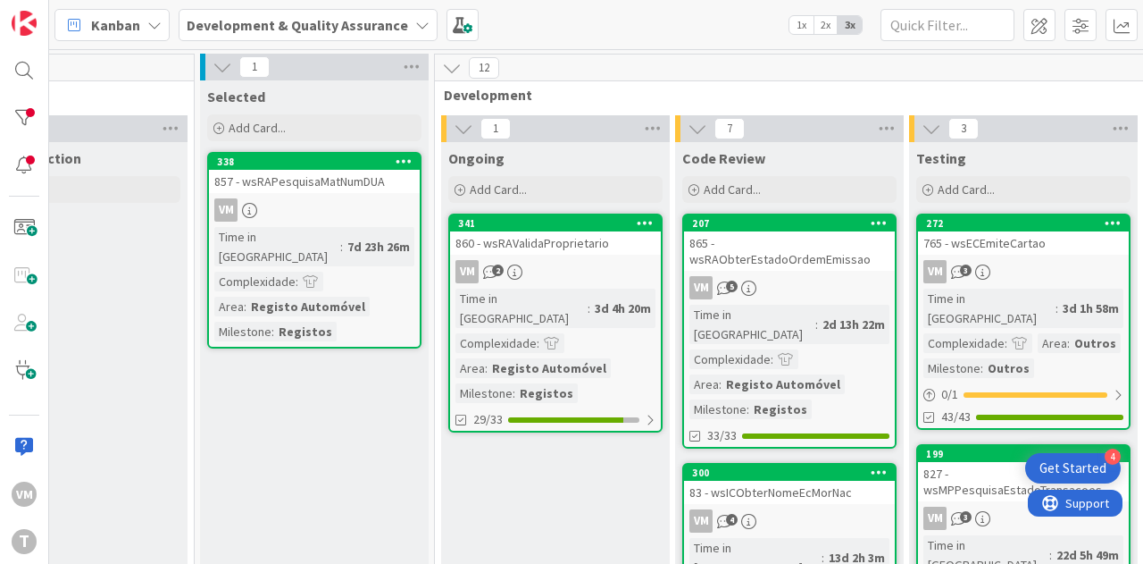
scroll to position [0, 572]
click at [743, 240] on div "865 - wsRAObterEstadoOrdemEmissao" at bounding box center [788, 250] width 211 height 39
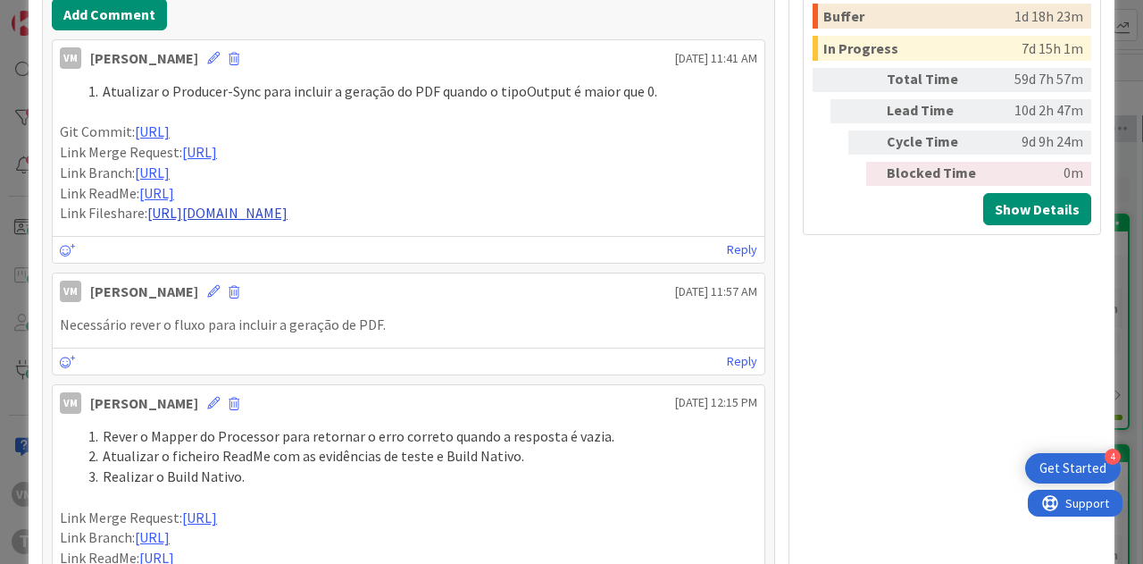
scroll to position [1072, 0]
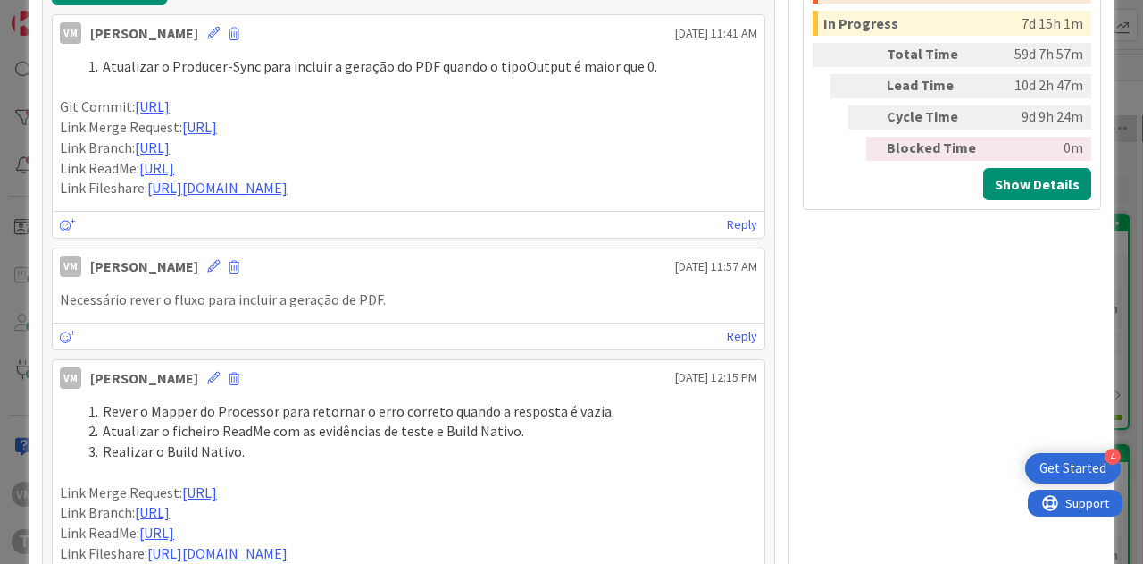
drag, startPoint x: 220, startPoint y: 389, endPoint x: 32, endPoint y: 159, distance: 296.4
click at [32, 159] on div "ID 207 Development & Quality Assurance Code Review Title 33 / 128 865 - wsRAObt…" at bounding box center [572, 36] width 1086 height 2167
copy div "Link Merge Request: [URL] Link Branch: [URL] Link ReadMe: [URL] Link Fileshare:…"
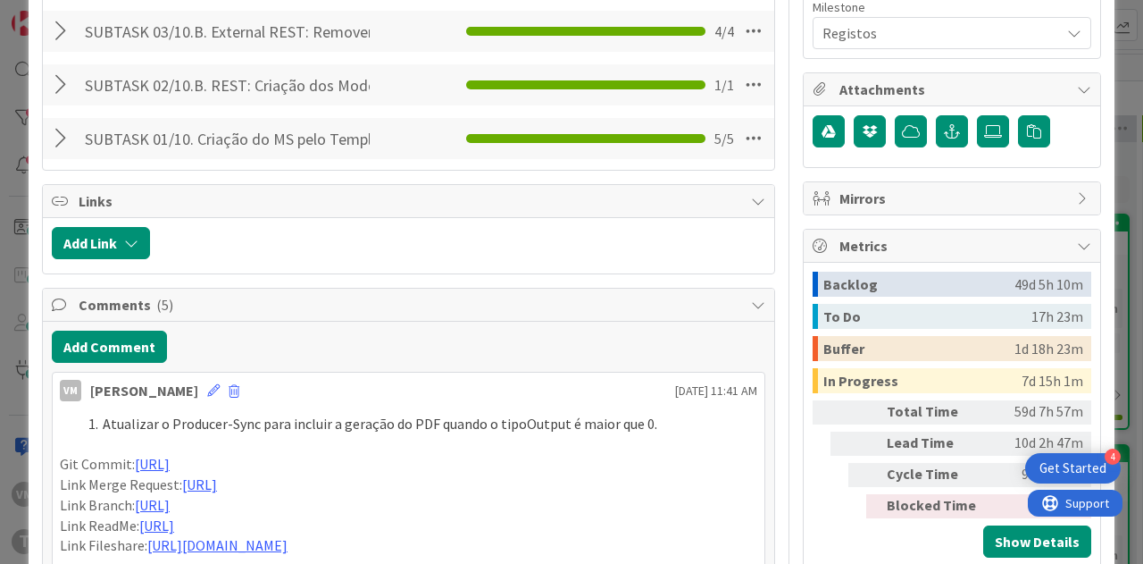
type textarea "x"
